Goal: Find contact information: Find contact information

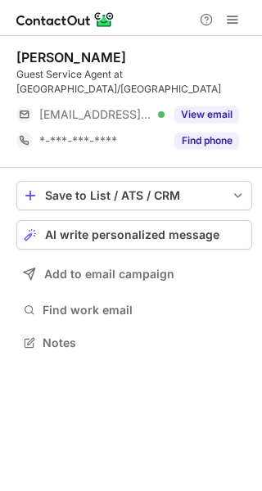
scroll to position [331, 262]
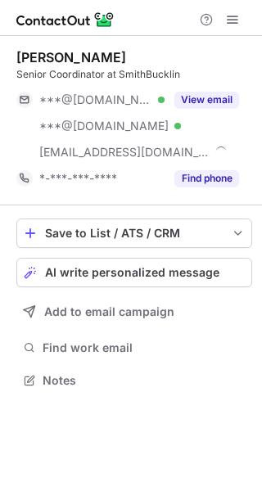
scroll to position [368, 262]
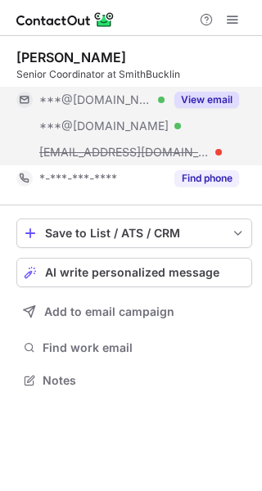
click at [210, 102] on button "View email" at bounding box center [206, 100] width 65 height 16
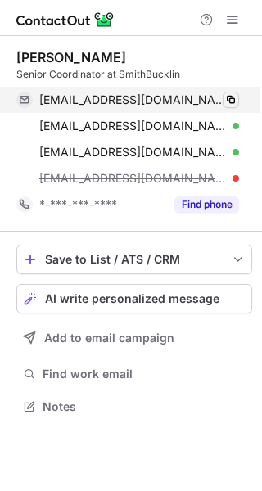
scroll to position [395, 262]
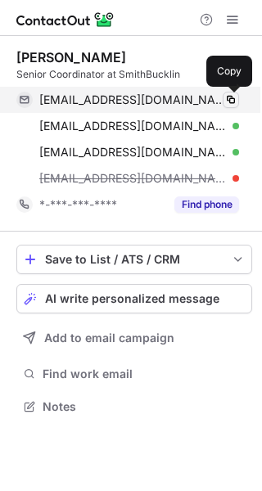
click at [233, 106] on span at bounding box center [230, 99] width 13 height 13
